Goal: Task Accomplishment & Management: Use online tool/utility

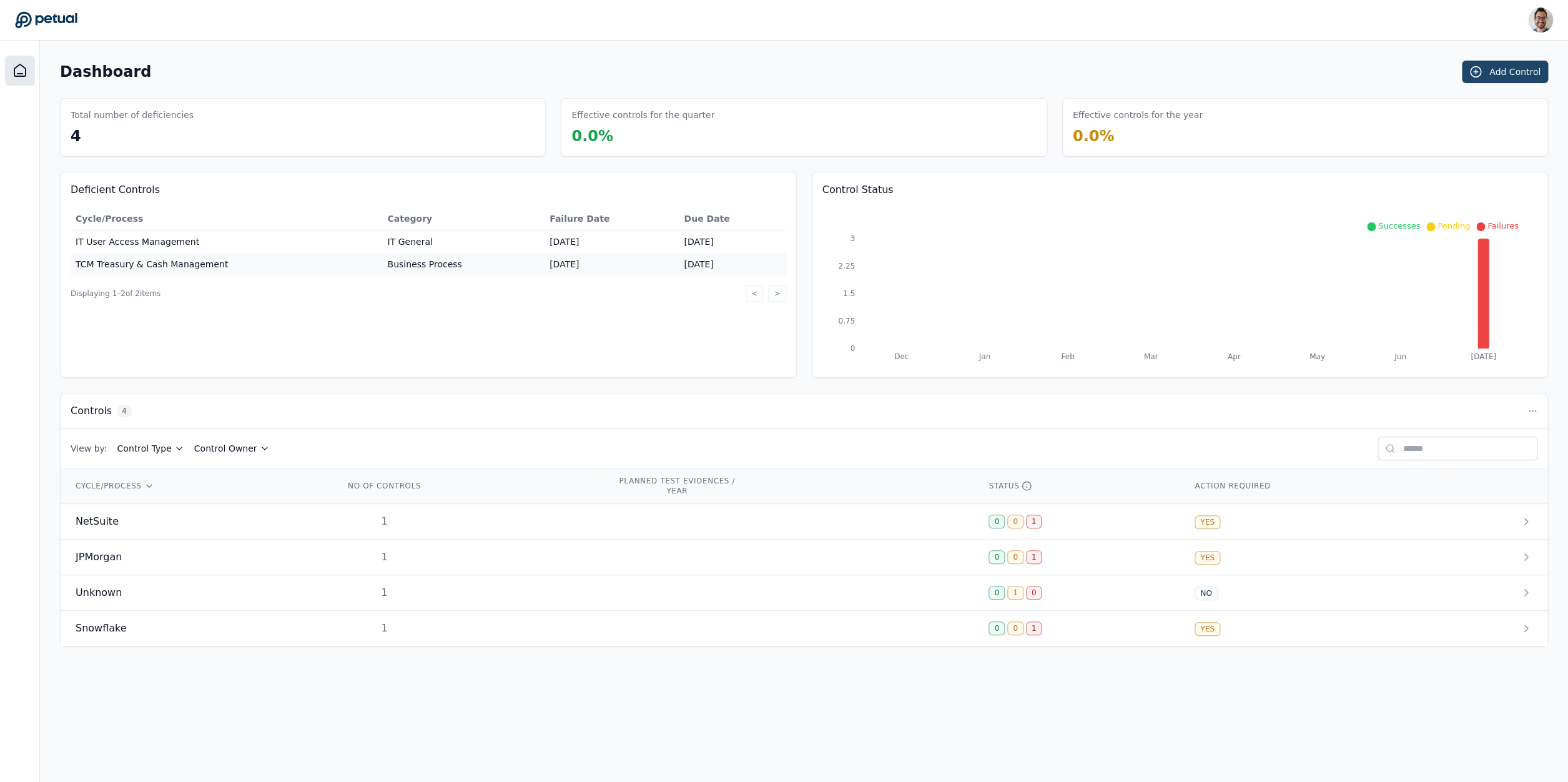
click at [1514, 69] on button "Add Control" at bounding box center [1505, 72] width 86 height 23
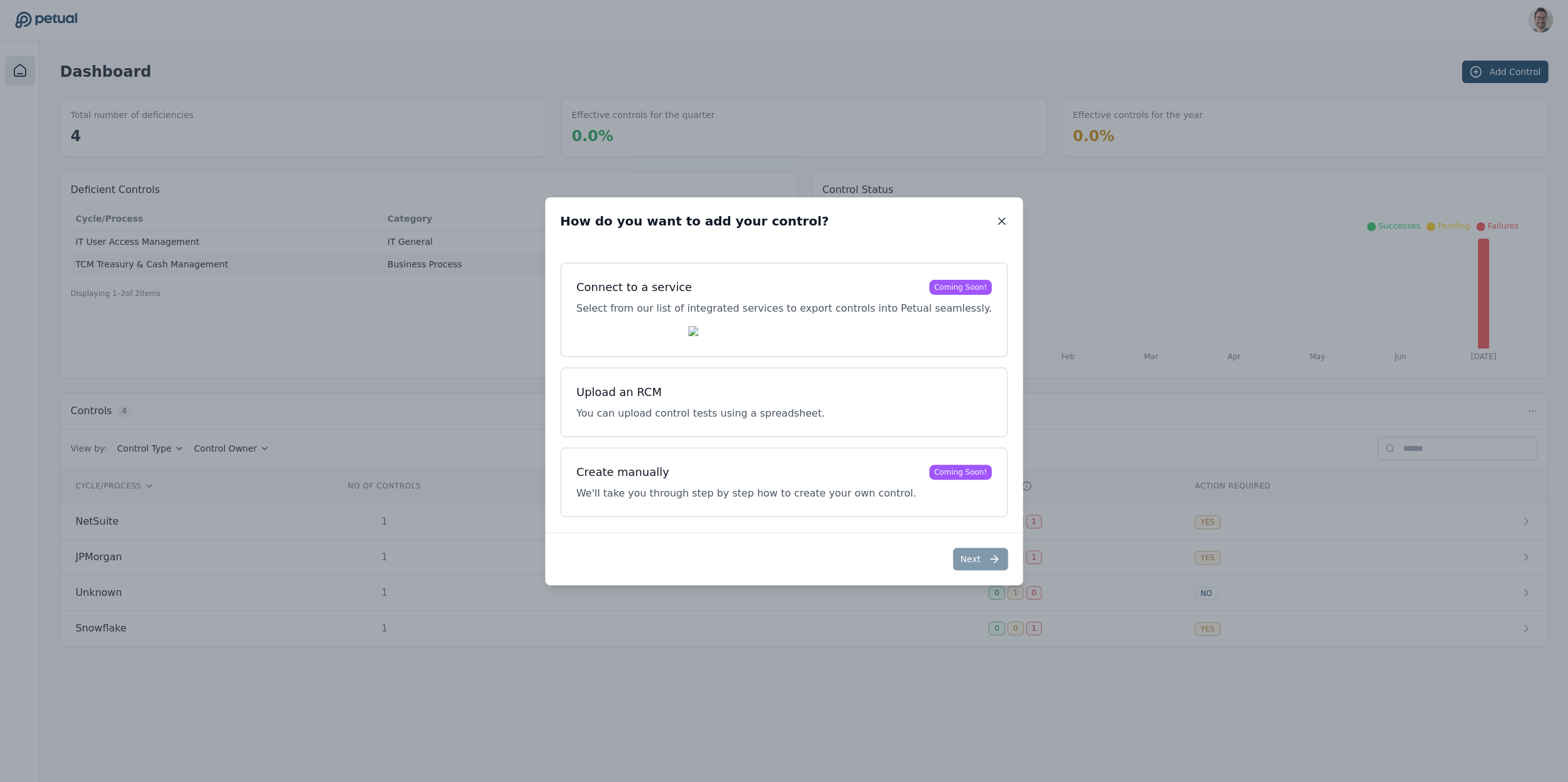
click at [995, 215] on icon at bounding box center [1001, 221] width 13 height 13
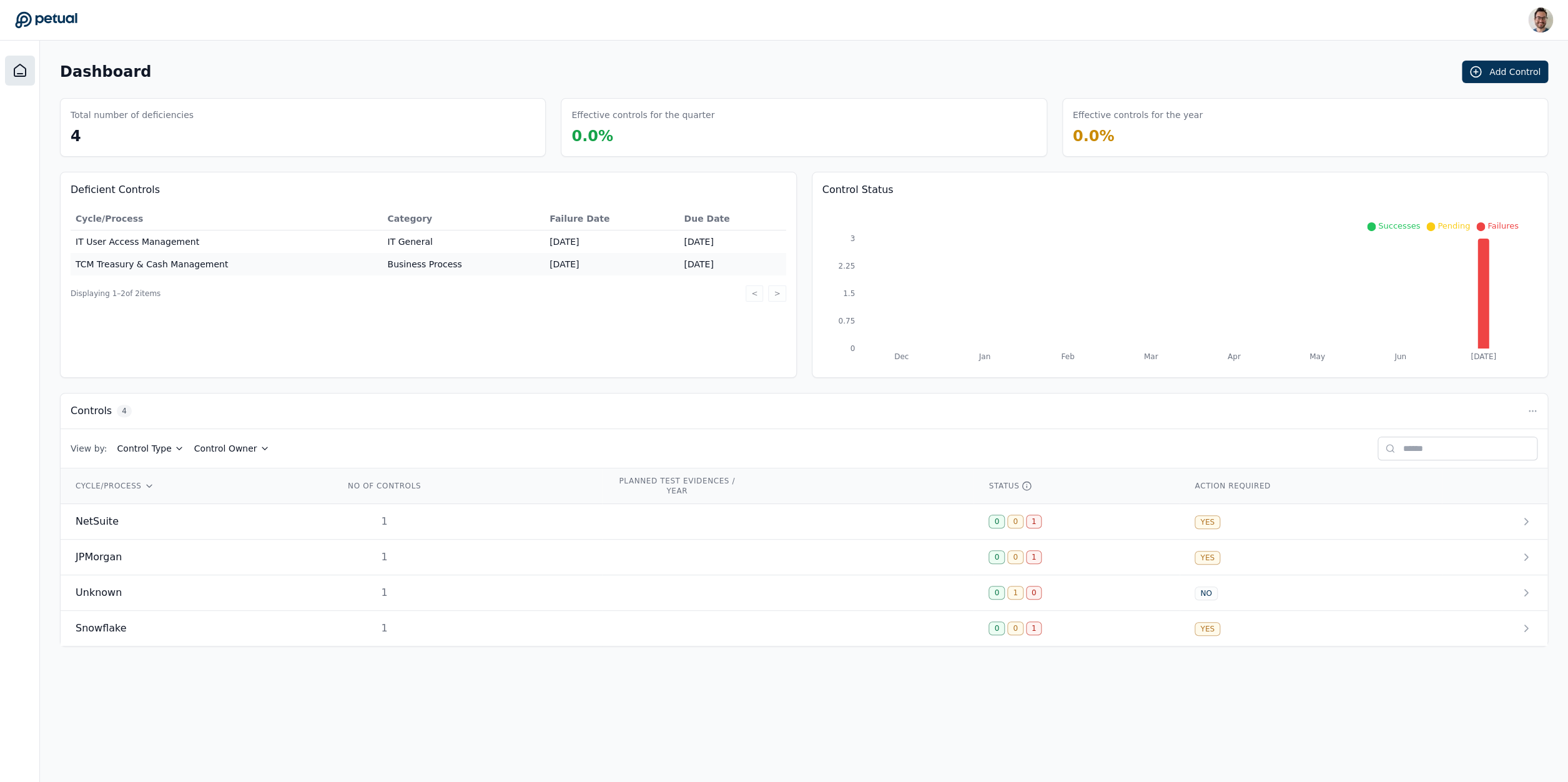
click at [1103, 377] on div "Control Status Dec Jan Feb Mar Apr May Jun [DATE] 0 0.75 1.5 2.25 3 Successes P…" at bounding box center [1180, 274] width 736 height 206
click at [1499, 75] on button "Add Control" at bounding box center [1505, 72] width 86 height 23
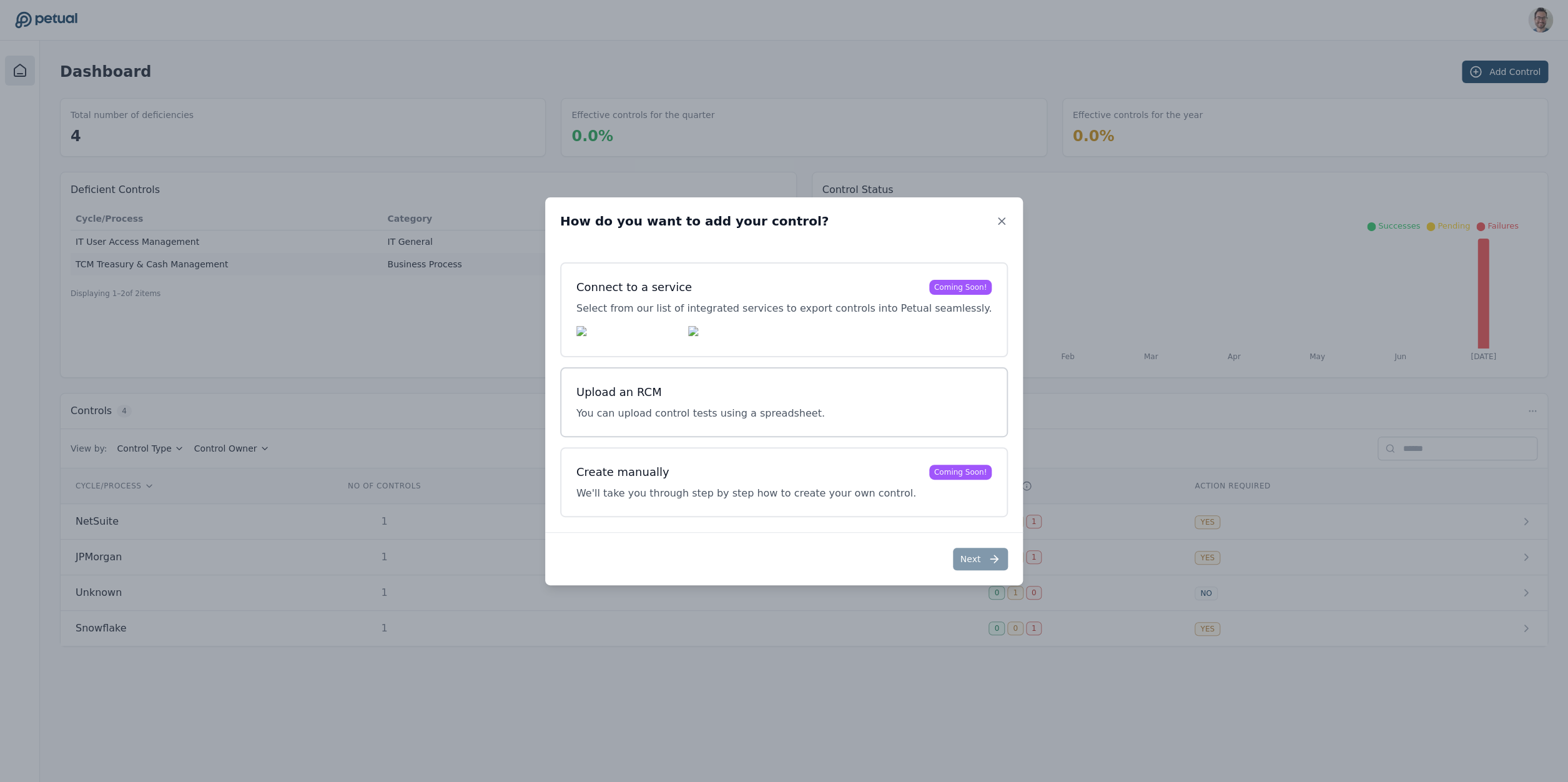
click at [936, 409] on div "Upload an RCM You can upload control tests using a spreadsheet." at bounding box center [784, 402] width 415 height 38
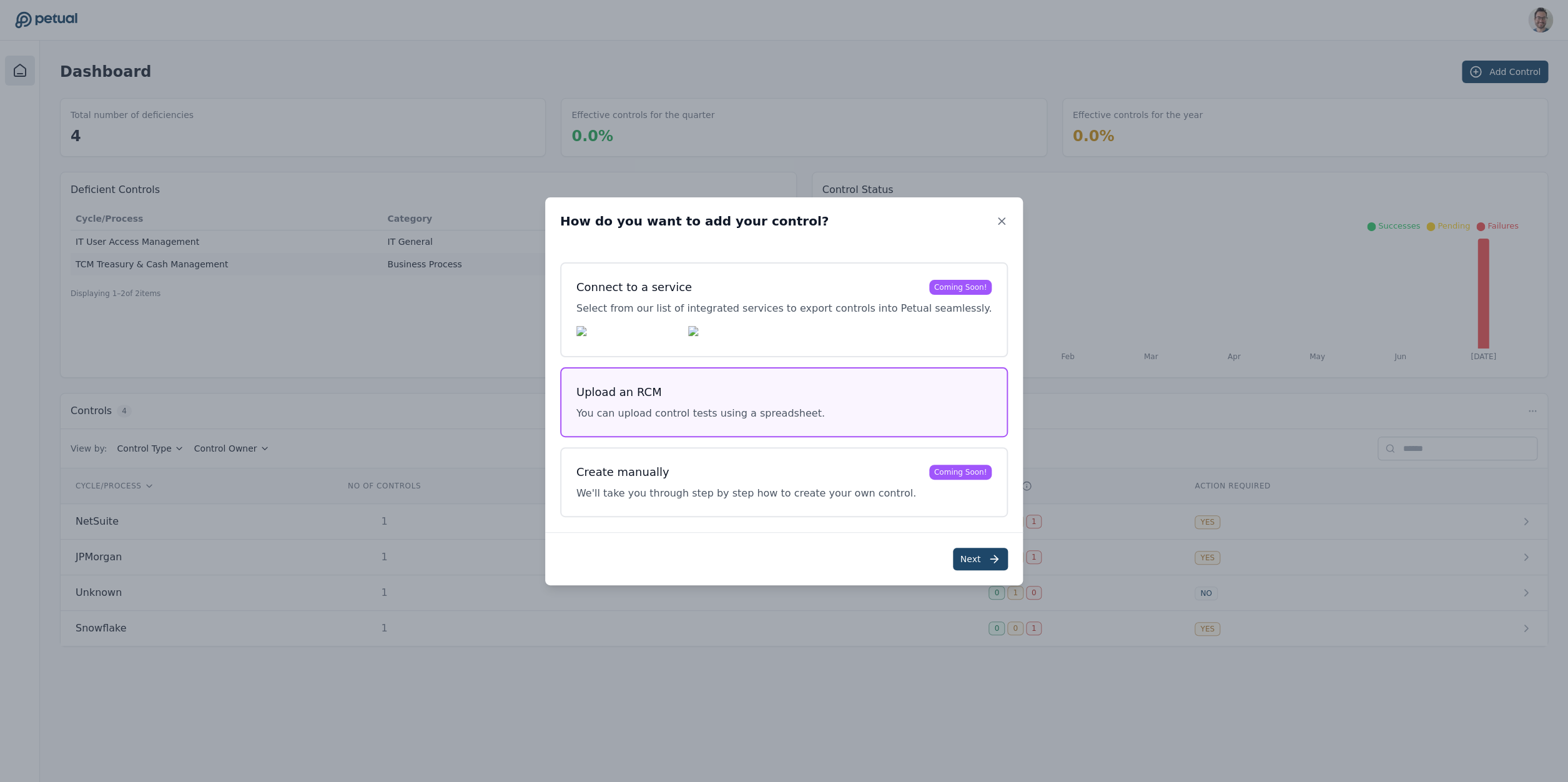
click at [968, 568] on button "Next" at bounding box center [980, 559] width 56 height 23
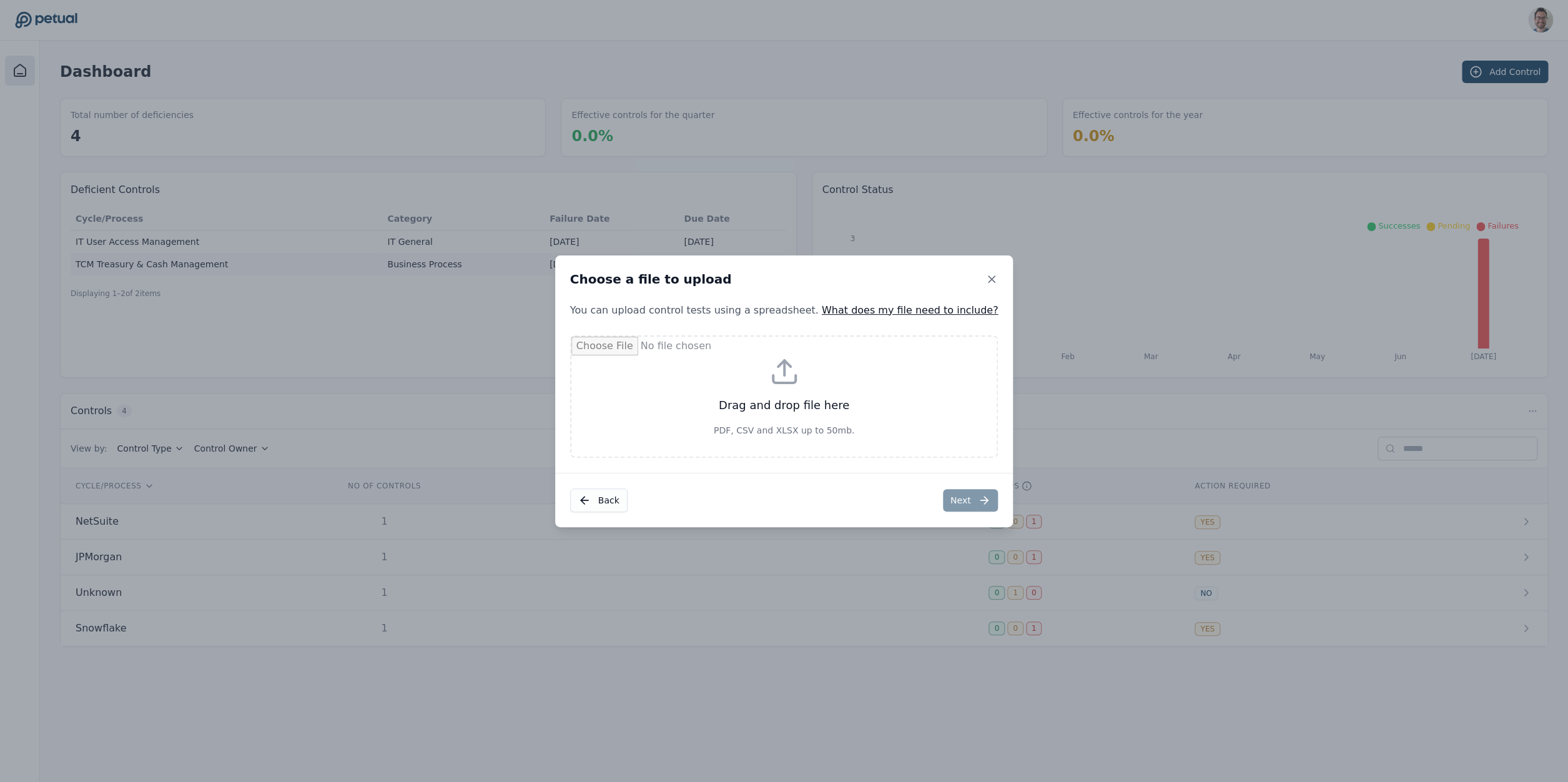
click at [752, 384] on input "file" at bounding box center [784, 396] width 426 height 120
type input "**********"
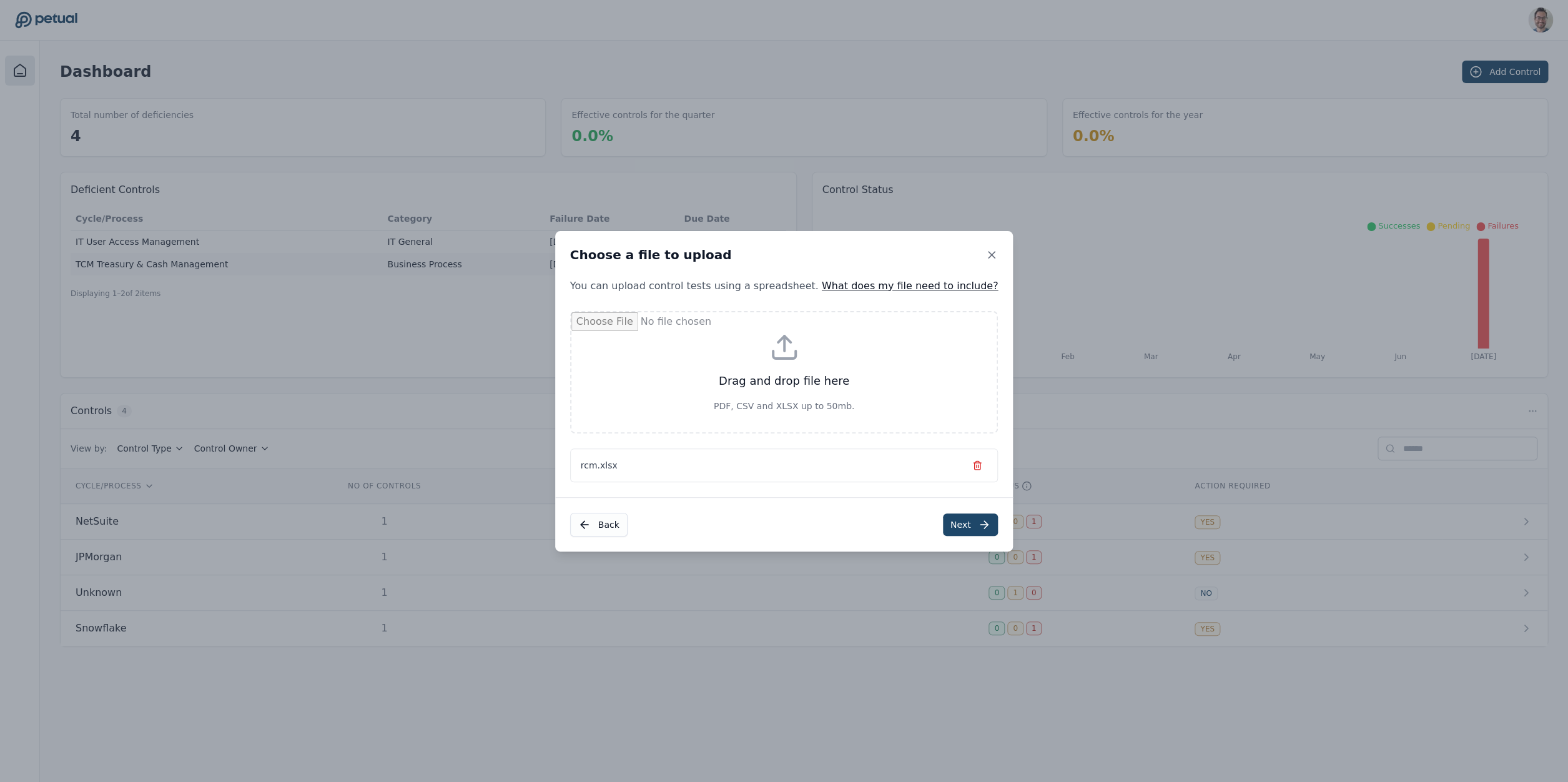
click at [946, 517] on button "Next" at bounding box center [970, 524] width 56 height 23
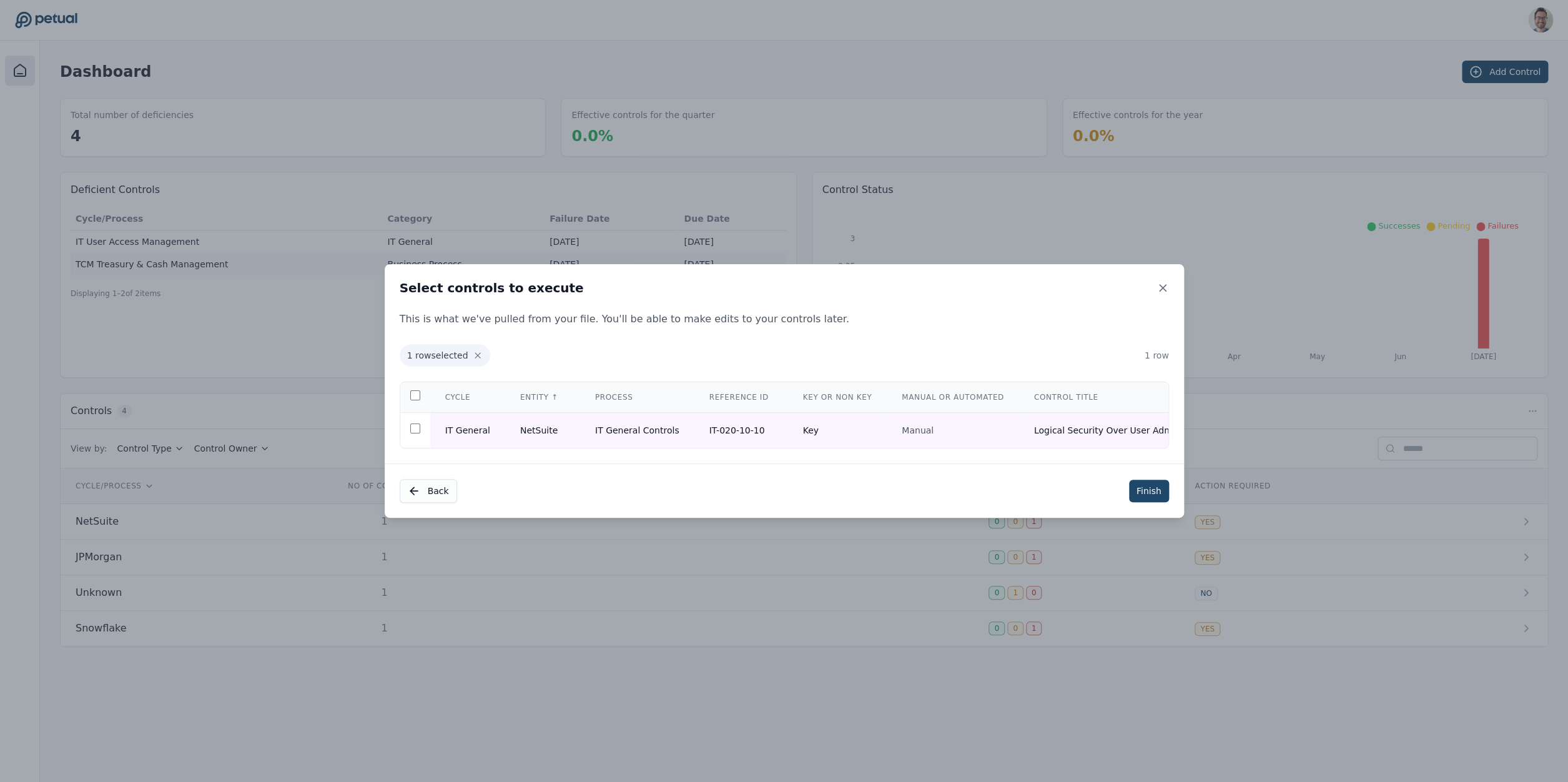
click at [1158, 497] on button "Finish" at bounding box center [1148, 490] width 40 height 23
click at [1537, 740] on icon "Notifications (F8)" at bounding box center [1537, 740] width 10 height 10
click at [1171, 283] on div "Select controls to execute" at bounding box center [784, 288] width 799 height 47
click at [1163, 285] on icon at bounding box center [1162, 288] width 6 height 6
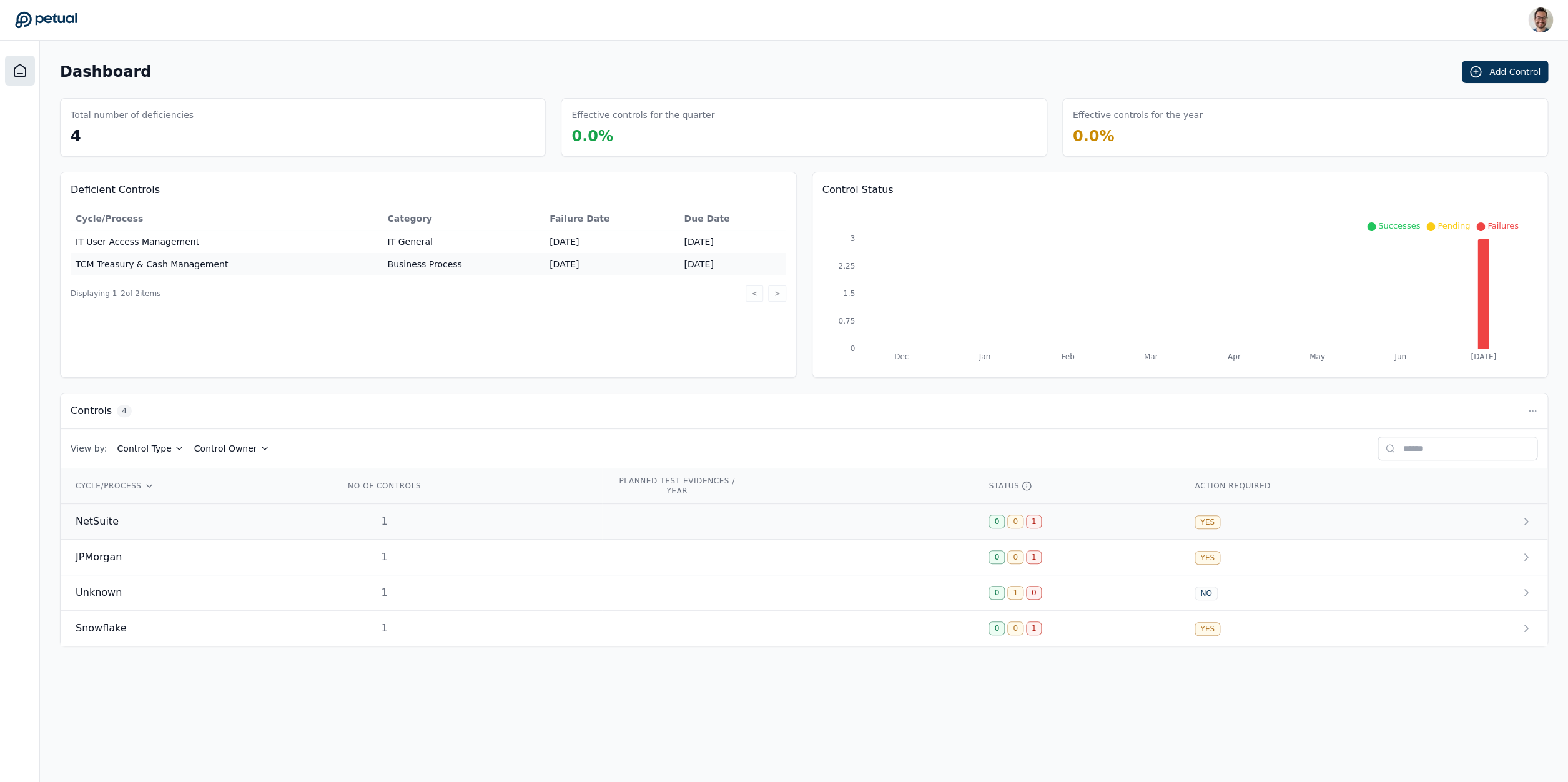
click at [153, 524] on div "NetSuite" at bounding box center [195, 521] width 239 height 15
click at [110, 522] on span "NetSuite" at bounding box center [97, 521] width 43 height 15
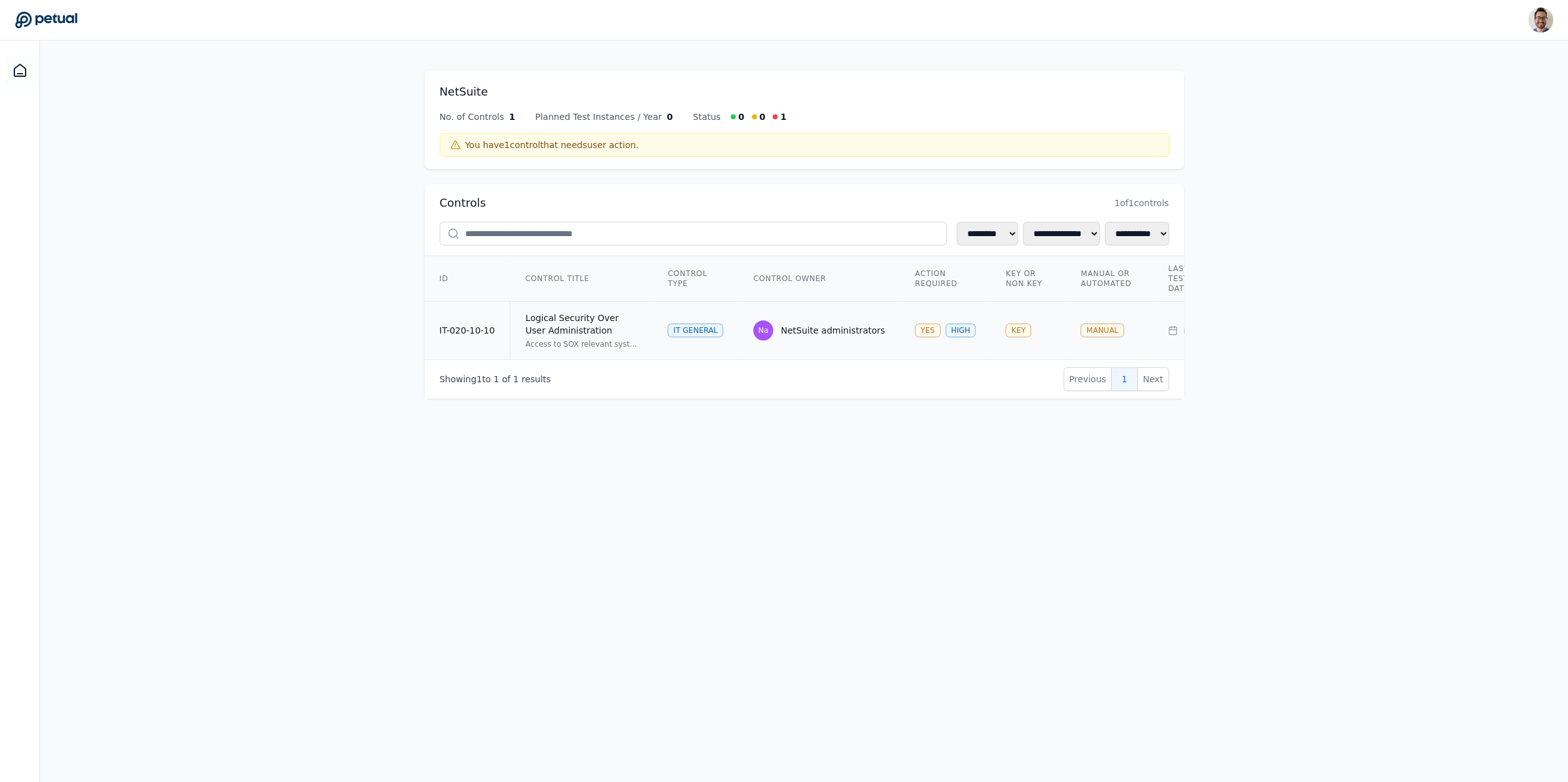
click at [585, 332] on div "Logical Security Over User Administration" at bounding box center [581, 324] width 112 height 25
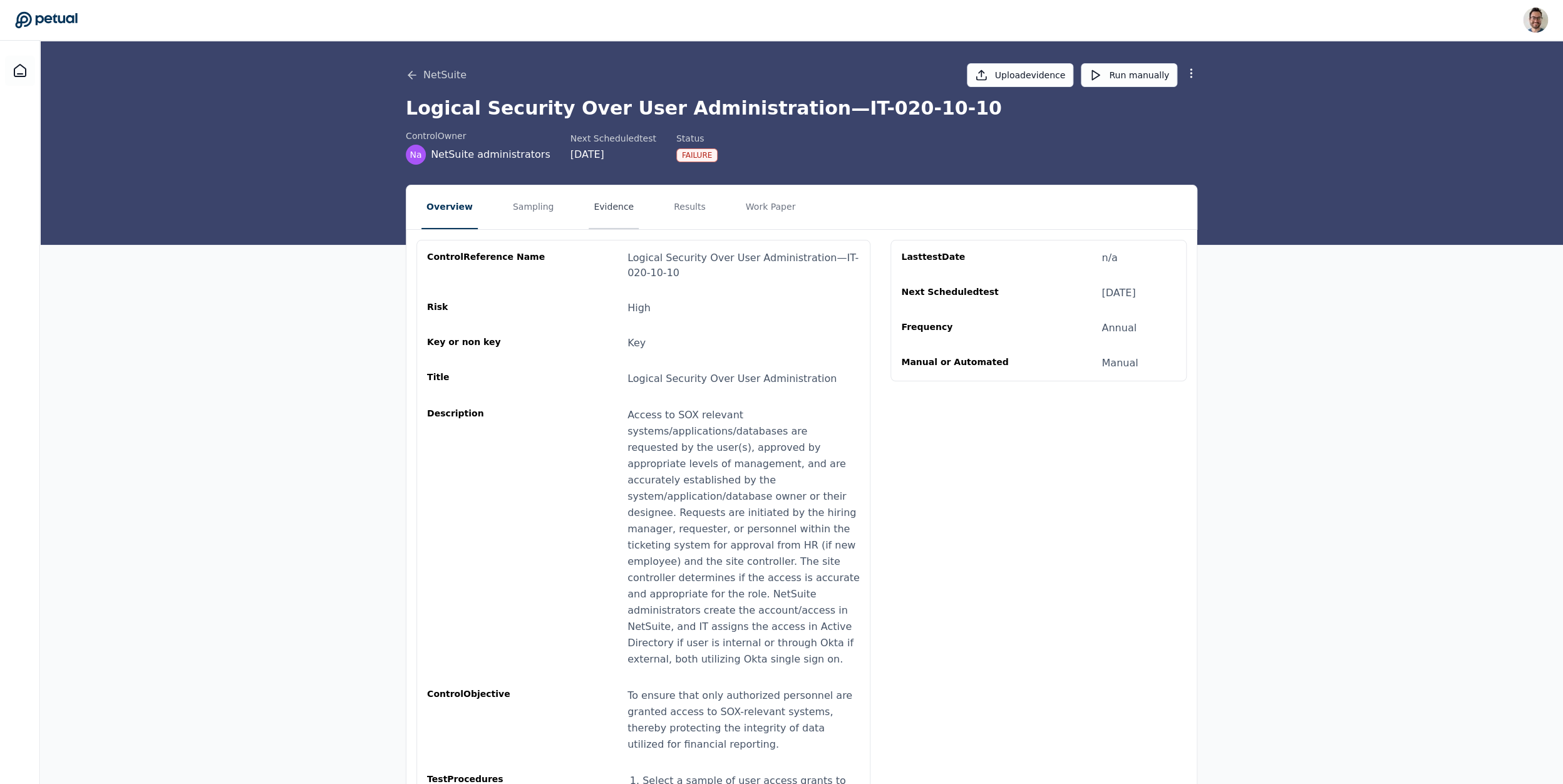
click at [604, 206] on button "Evidence" at bounding box center [614, 207] width 50 height 44
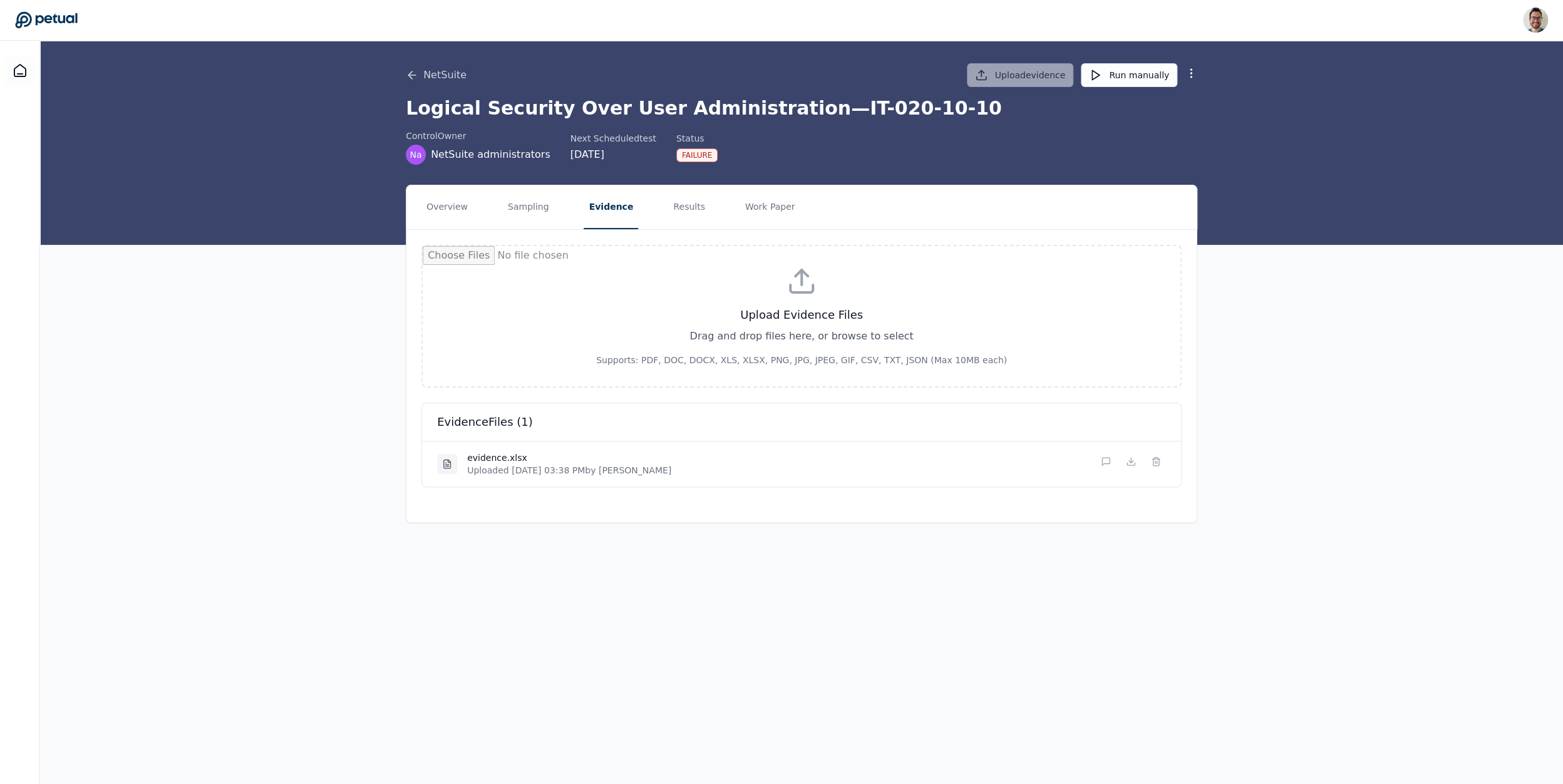
click at [839, 312] on input "file" at bounding box center [801, 316] width 757 height 140
click at [520, 213] on button "Sampling" at bounding box center [528, 207] width 51 height 44
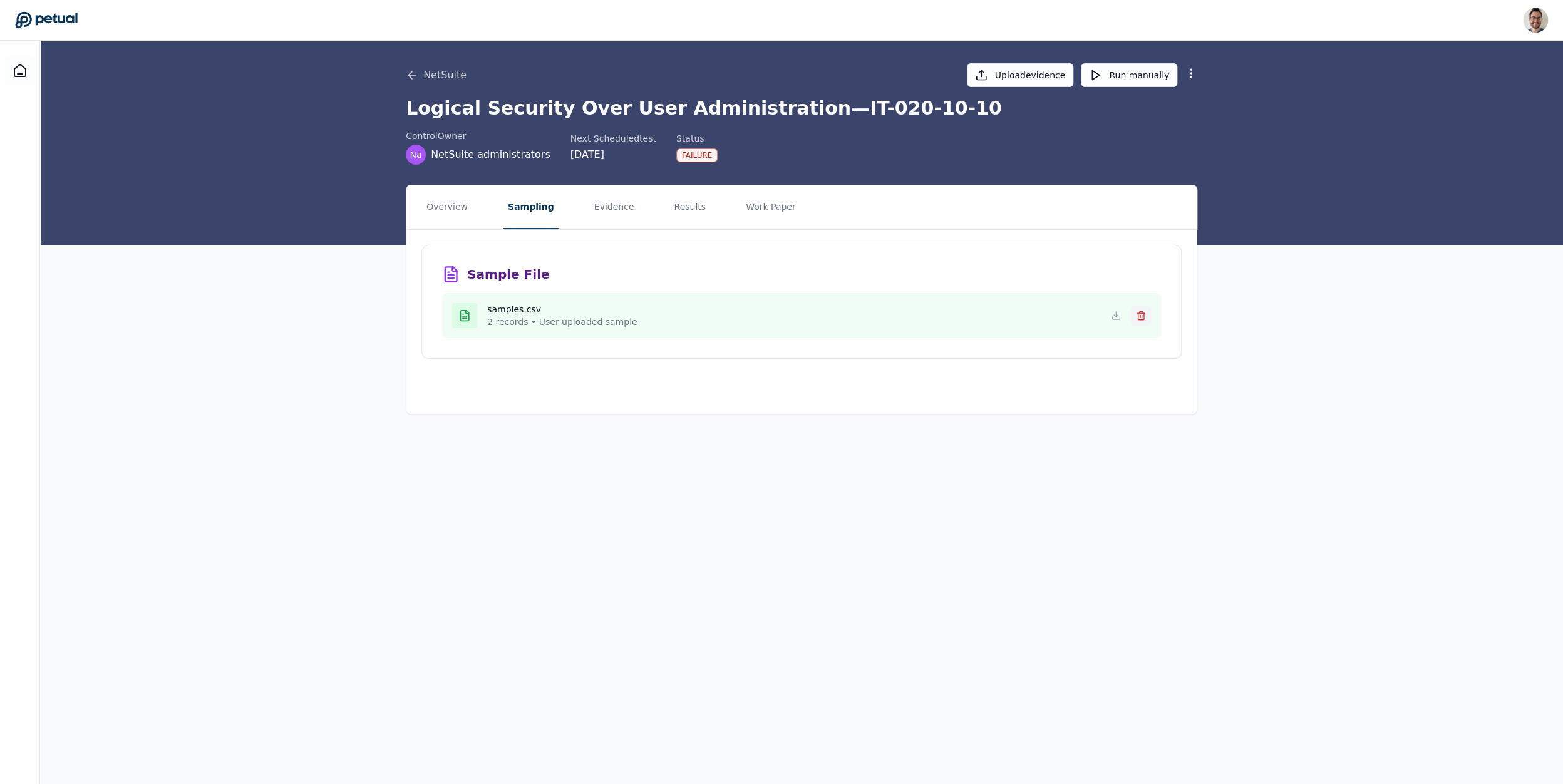
click at [1143, 316] on icon at bounding box center [1141, 315] width 10 height 10
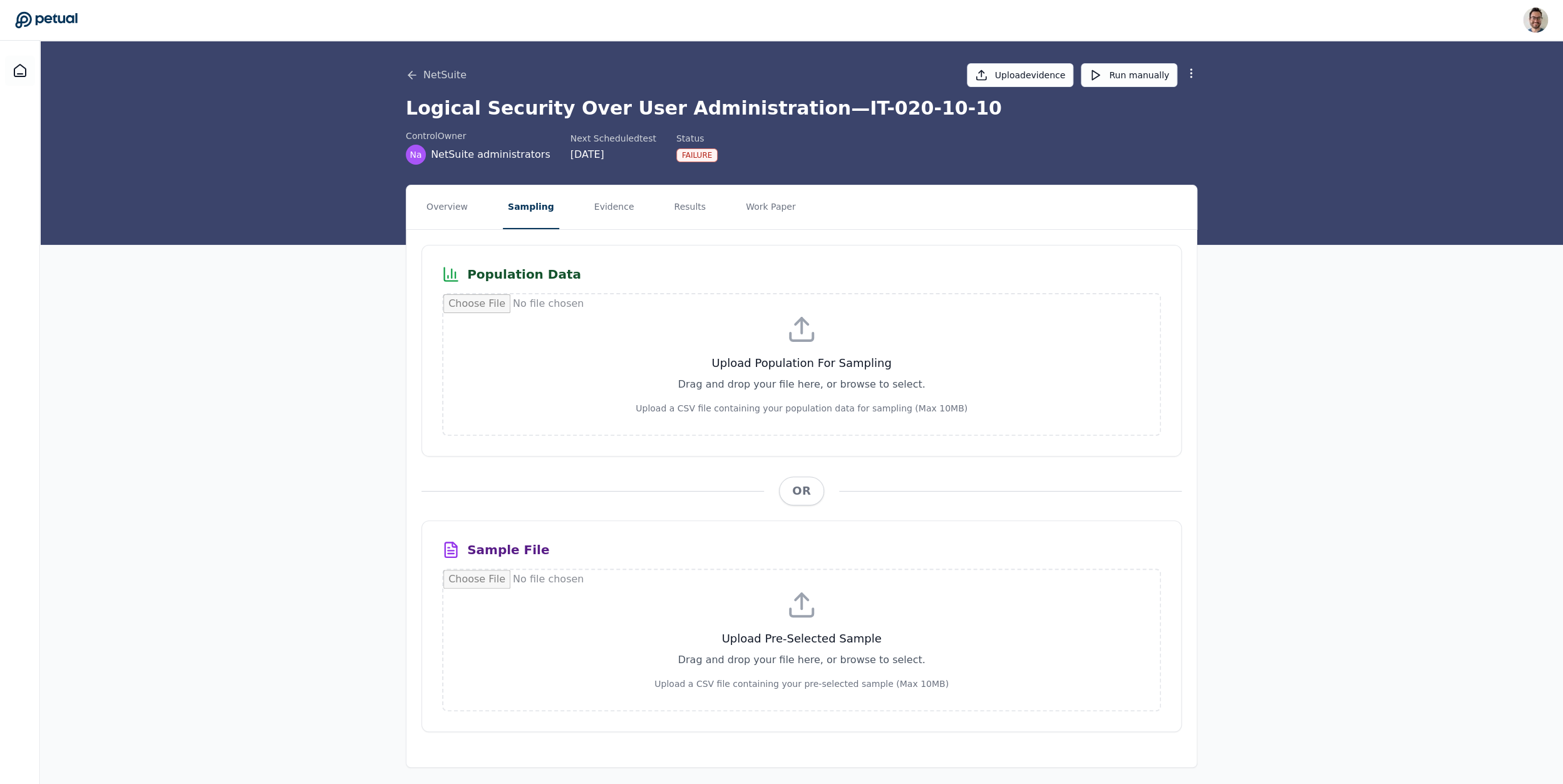
click at [795, 621] on input "file" at bounding box center [801, 640] width 716 height 140
type input "**********"
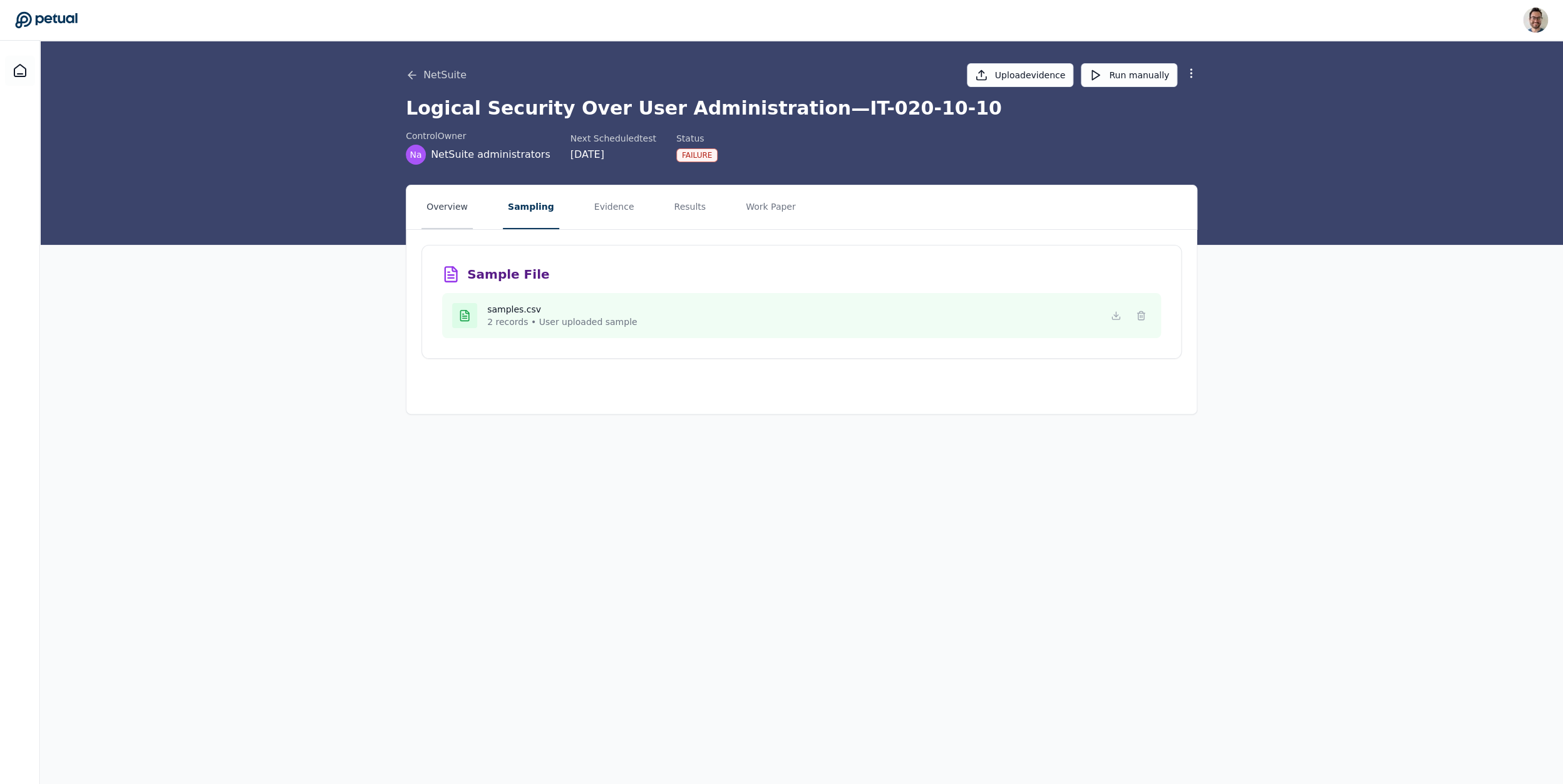
click at [458, 206] on button "Overview" at bounding box center [447, 207] width 51 height 44
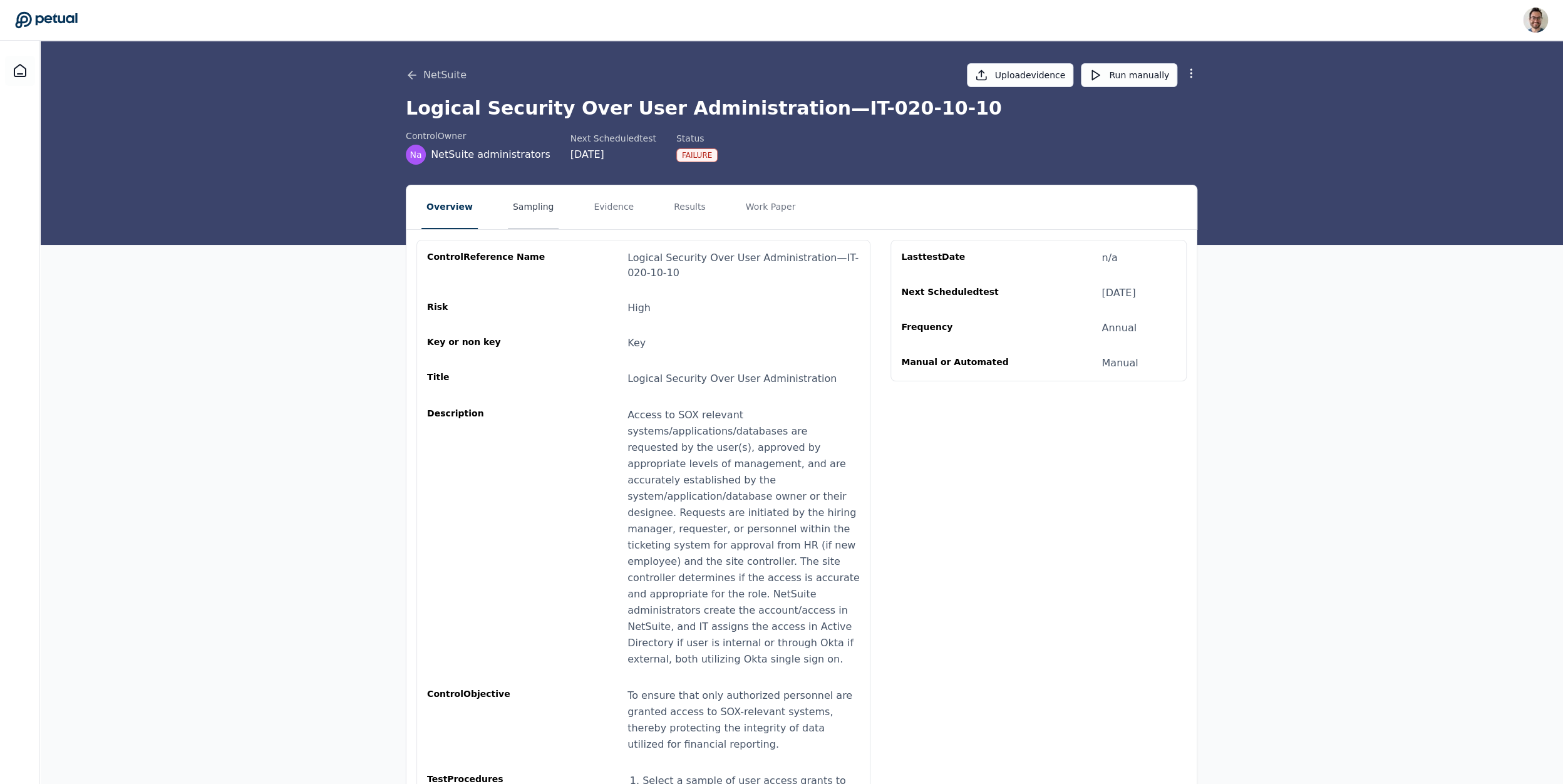
click at [512, 221] on button "Sampling" at bounding box center [533, 207] width 51 height 44
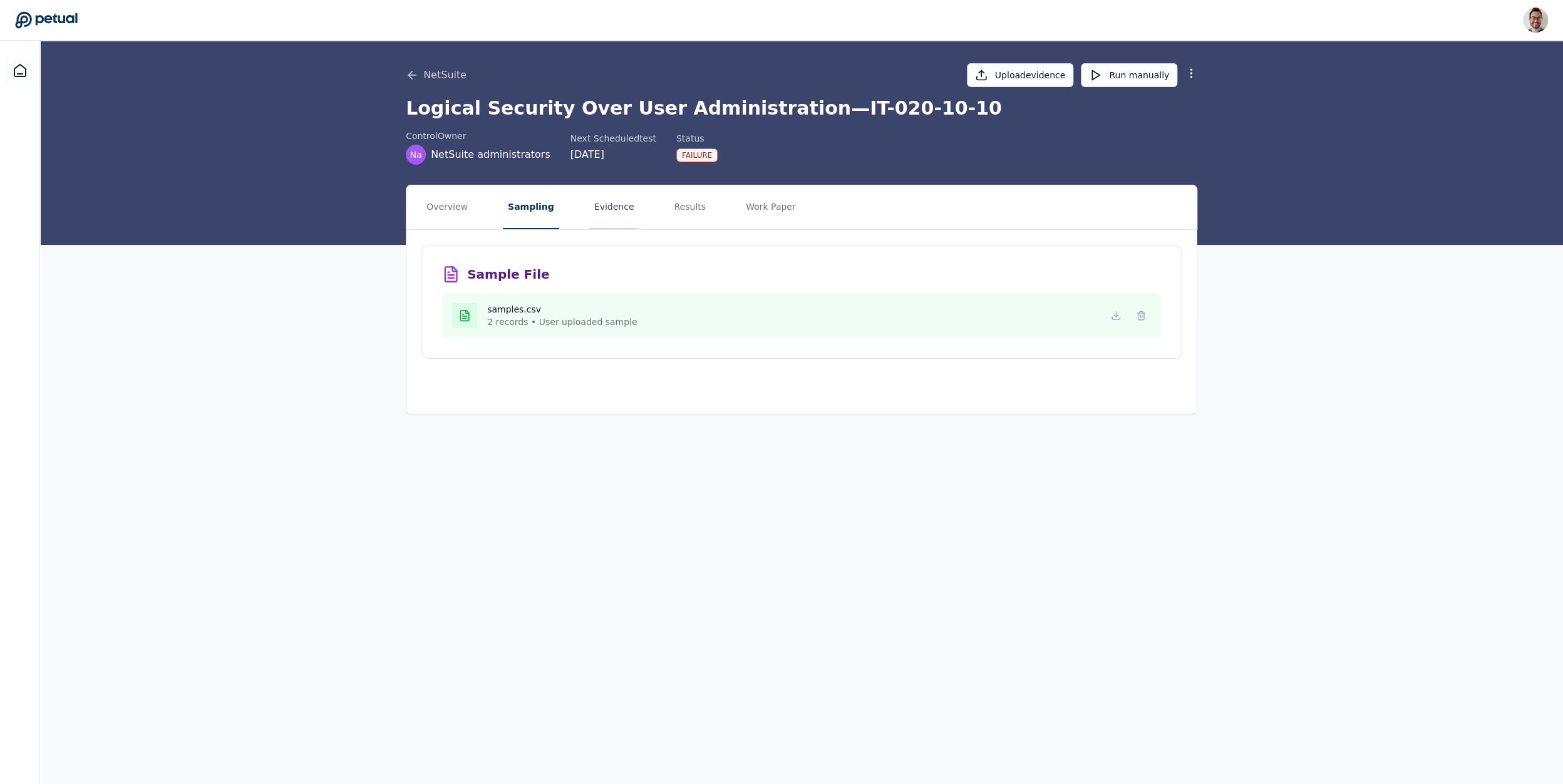
click at [598, 214] on button "Evidence" at bounding box center [614, 207] width 50 height 44
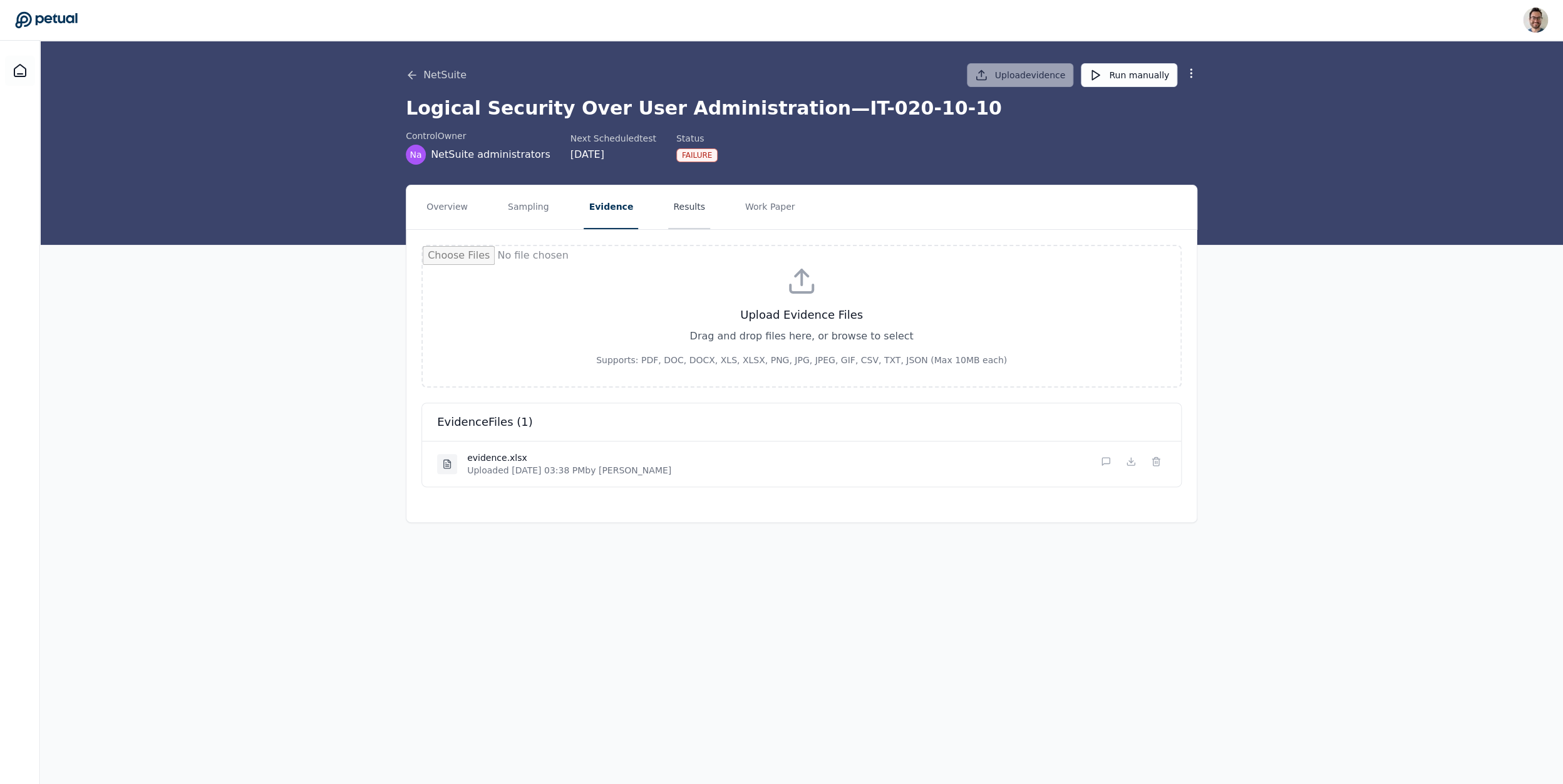
click at [679, 206] on button "Results" at bounding box center [689, 207] width 42 height 44
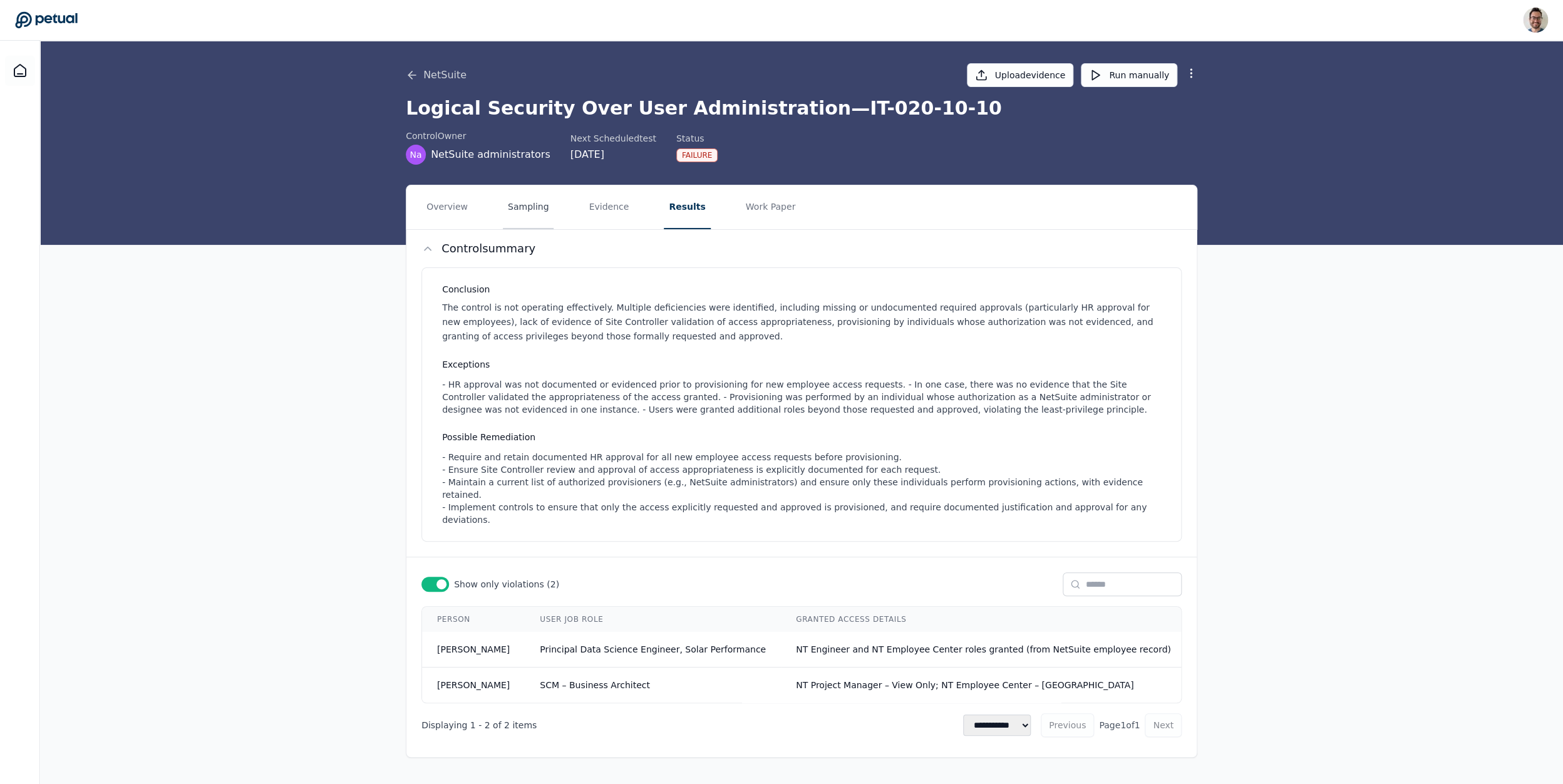
click at [526, 200] on button "Sampling" at bounding box center [528, 207] width 51 height 44
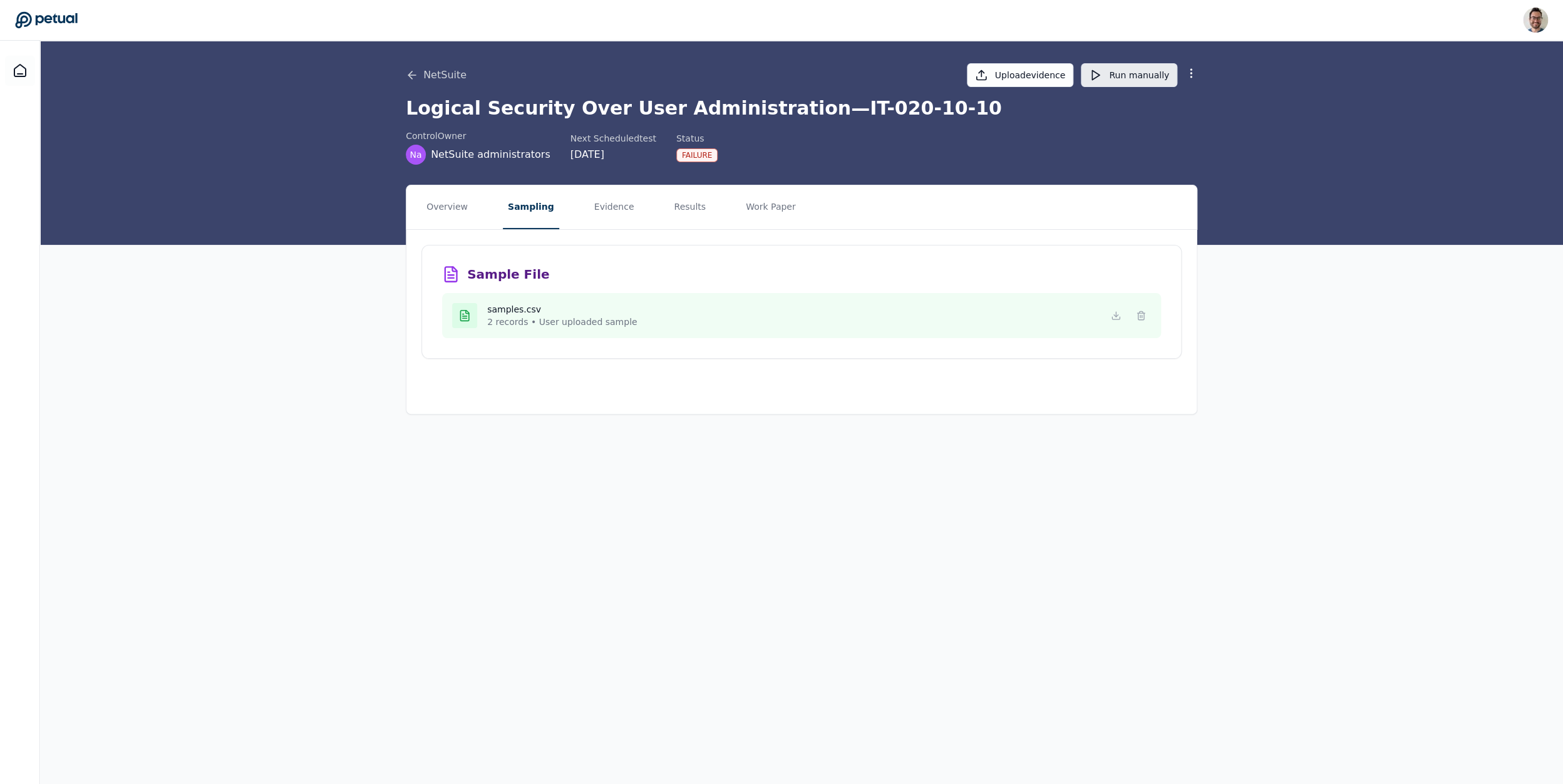
click at [1148, 69] on button "Run manually" at bounding box center [1129, 75] width 96 height 24
click at [612, 217] on button "Evidence" at bounding box center [614, 207] width 50 height 44
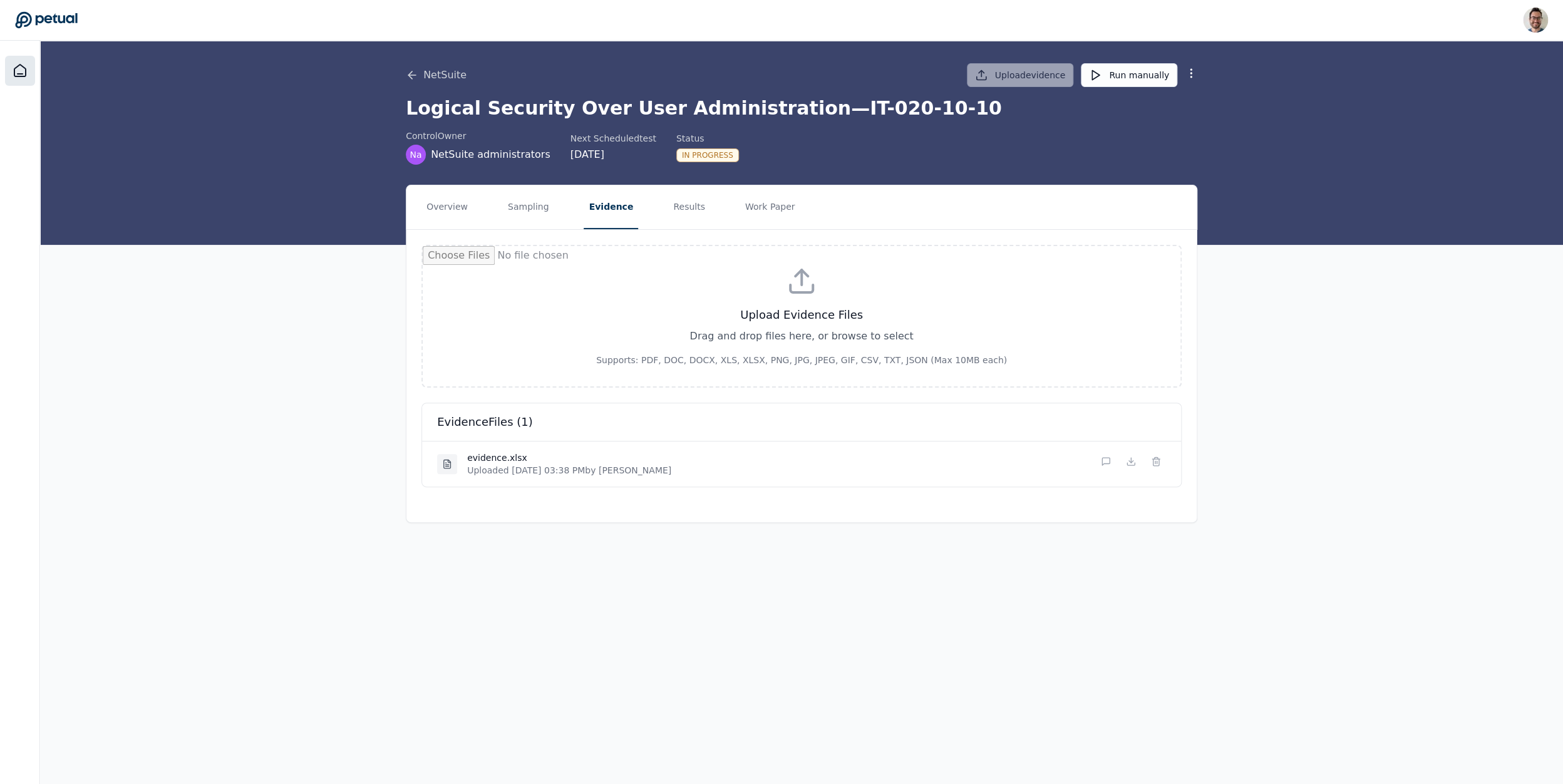
click at [26, 69] on icon at bounding box center [20, 70] width 15 height 15
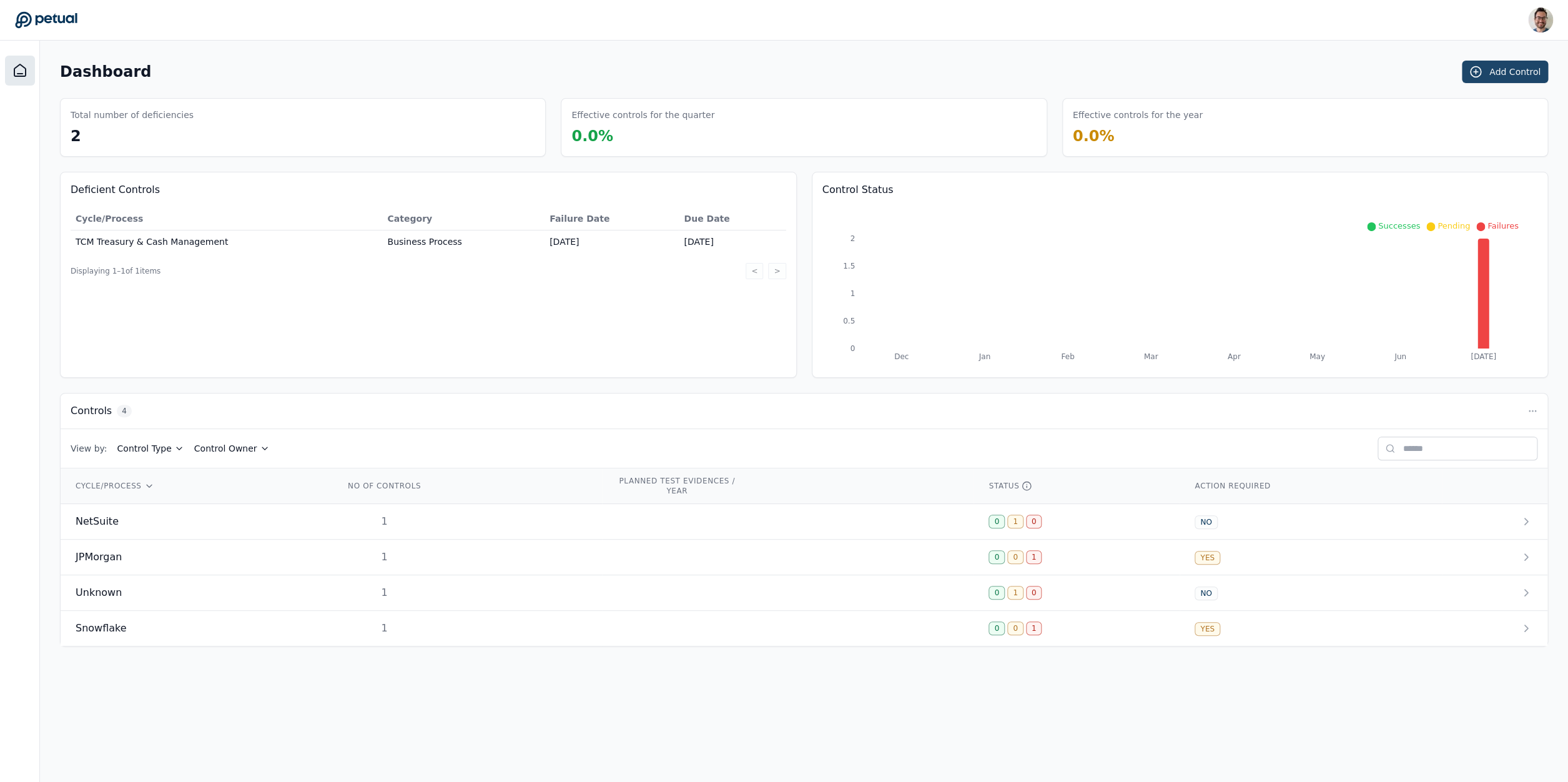
click at [1537, 71] on button "Add Control" at bounding box center [1505, 72] width 86 height 23
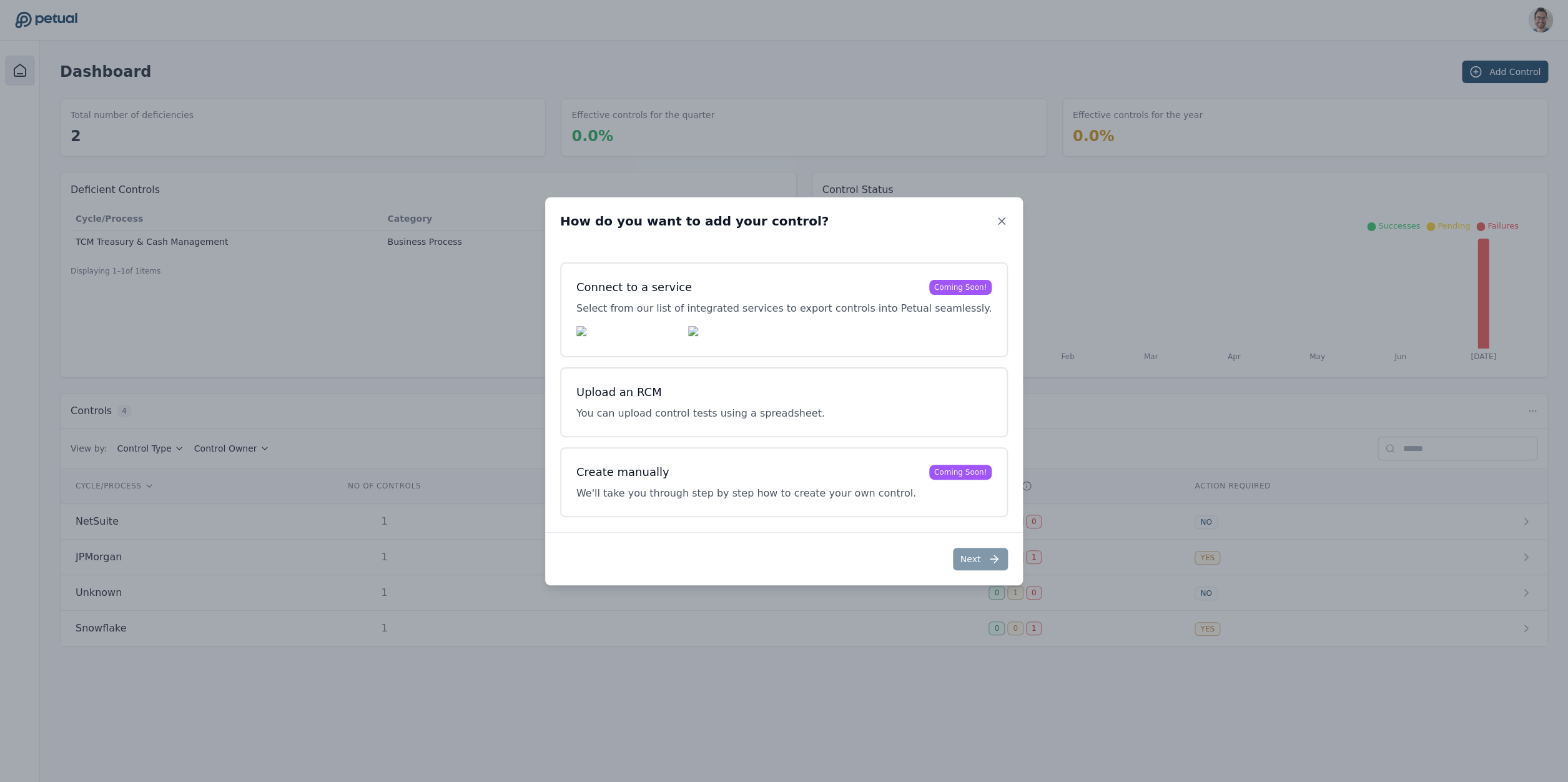
click at [989, 223] on div "How do you want to add your control?" at bounding box center [784, 221] width 478 height 47
click at [998, 218] on icon at bounding box center [1001, 221] width 6 height 6
